Goal: Communication & Community: Connect with others

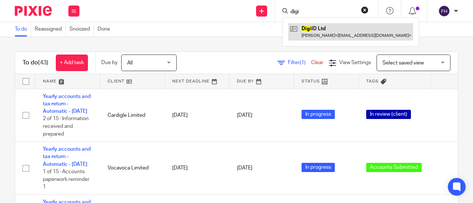
type input "digi"
click at [329, 30] on link at bounding box center [350, 31] width 125 height 17
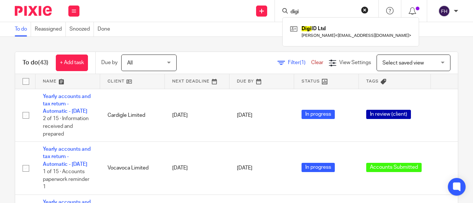
click at [227, 12] on div "Send new email Create task Add client digi Digi ID Ltd Gurpal Soori < gurpal_so…" at bounding box center [280, 11] width 386 height 22
click at [227, 12] on div "Send new email Create task Add client Digi ID Ltd Gurpal Soori < gurpal_soori@h…" at bounding box center [280, 11] width 386 height 22
click at [226, 12] on div "Send new email Create task Add client Digi ID Ltd Gurpal Soori < gurpal_soori@h…" at bounding box center [280, 11] width 386 height 22
click at [271, 26] on div "To do Reassigned Snoozed Done" at bounding box center [236, 29] width 473 height 15
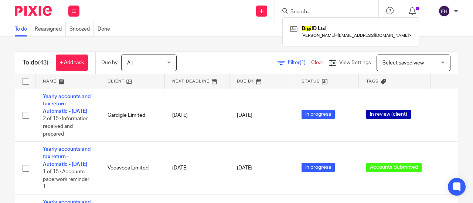
click at [271, 26] on div "To do Reassigned Snoozed Done" at bounding box center [236, 29] width 473 height 15
click at [300, 8] on form at bounding box center [329, 10] width 79 height 9
type input "digi"
click at [363, 8] on button "reset" at bounding box center [364, 9] width 7 height 7
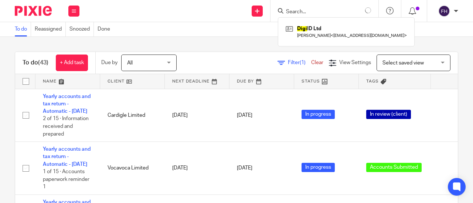
type input "digi"
click at [254, 31] on div "To do Reassigned Snoozed Done" at bounding box center [236, 29] width 473 height 15
type input "digi"
click at [254, 31] on div "To do Reassigned Snoozed Done" at bounding box center [236, 29] width 473 height 15
type input "digi"
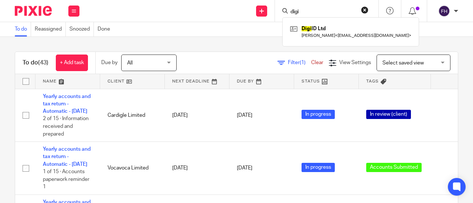
click at [365, 10] on button "reset" at bounding box center [364, 9] width 7 height 7
type input "digi"
click at [365, 10] on button "reset" at bounding box center [364, 9] width 7 height 7
click at [365, 10] on form at bounding box center [329, 10] width 79 height 9
type input "digi"
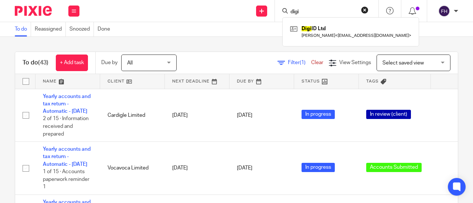
click at [365, 10] on button "reset" at bounding box center [364, 9] width 7 height 7
click at [365, 10] on form at bounding box center [329, 10] width 79 height 9
type input "digi"
click at [263, 28] on div "To do Reassigned Snoozed Done" at bounding box center [236, 29] width 473 height 15
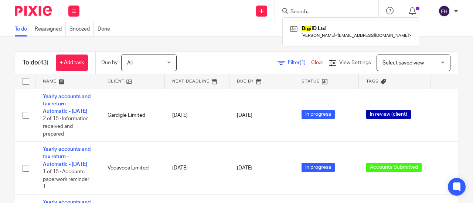
type input "digi"
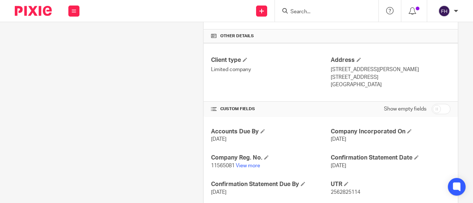
scroll to position [229, 0]
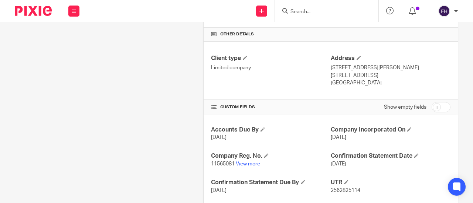
click at [250, 162] on link "View more" at bounding box center [248, 164] width 24 height 5
